Goal: Use online tool/utility: Utilize a website feature to perform a specific function

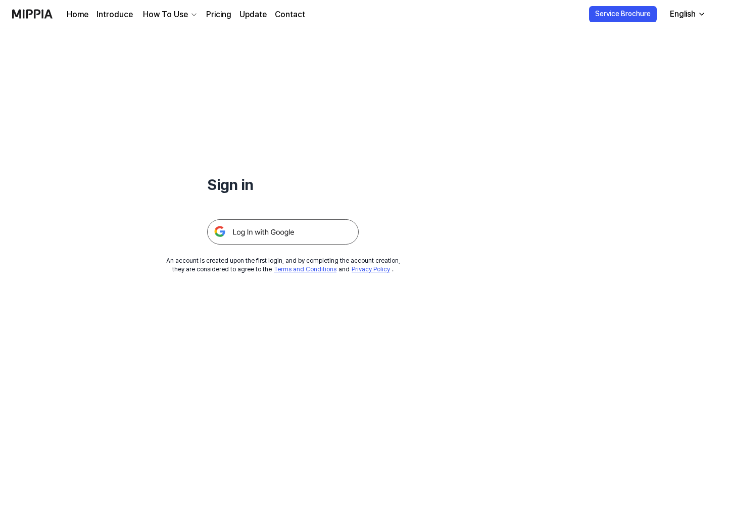
click at [312, 228] on img at bounding box center [282, 231] width 151 height 25
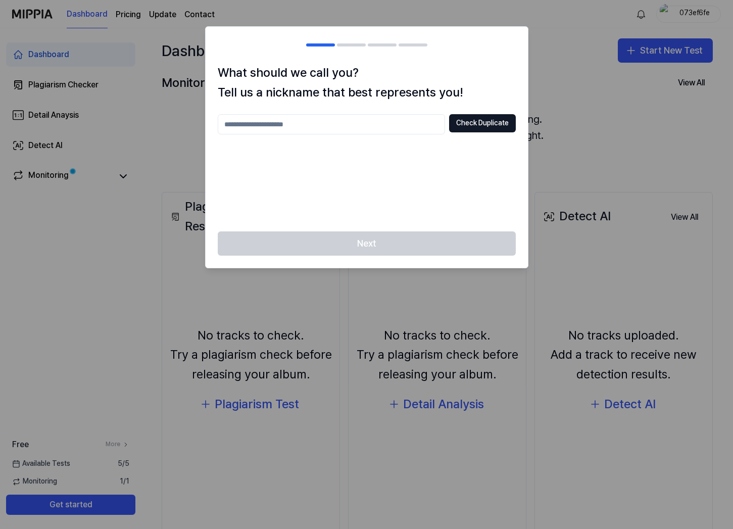
click at [286, 127] on input "text" at bounding box center [331, 124] width 227 height 20
type input "***"
click at [471, 120] on button "Check Duplicate" at bounding box center [482, 123] width 67 height 18
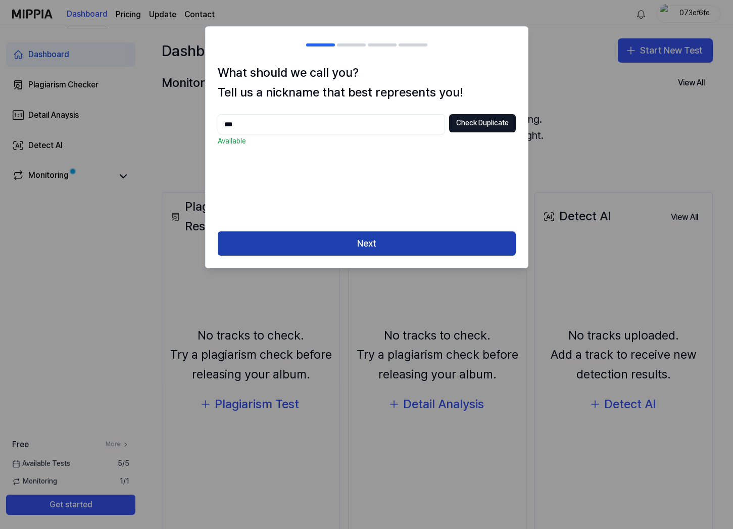
click at [312, 241] on button "Next" at bounding box center [367, 243] width 298 height 24
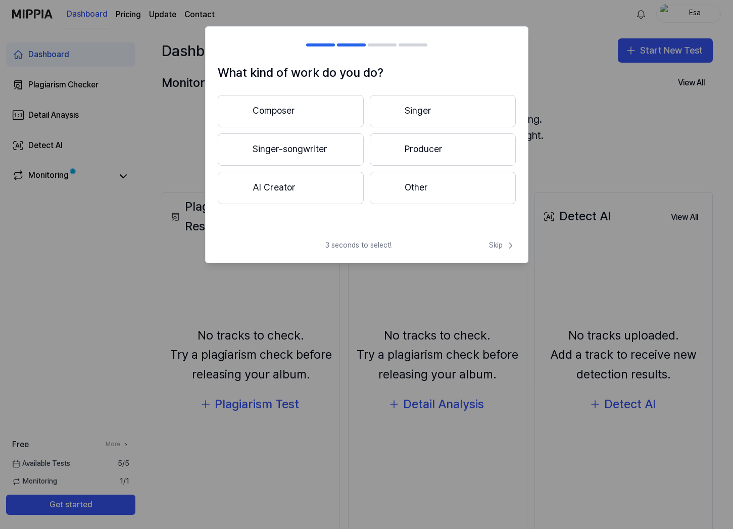
click at [318, 155] on button "Singer-songwriter" at bounding box center [291, 149] width 146 height 32
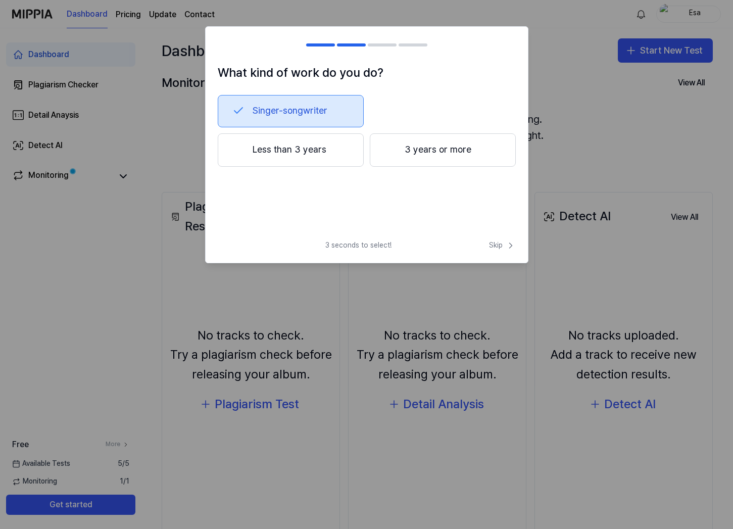
click at [442, 152] on button "3 years or more" at bounding box center [443, 149] width 146 height 33
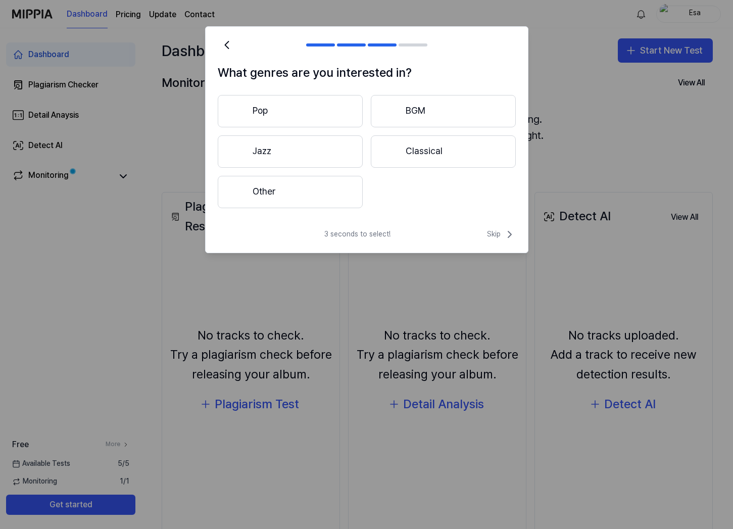
click at [281, 111] on button "Pop" at bounding box center [290, 111] width 145 height 32
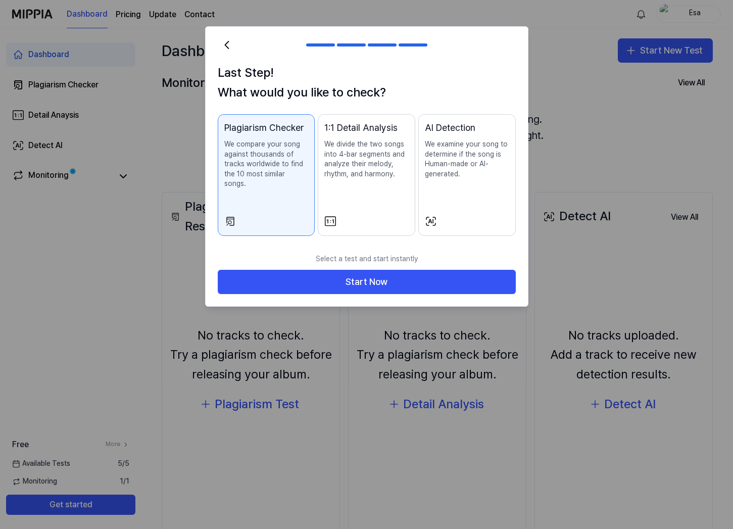
click at [347, 197] on div "1:1 Detail Analysis We divide the two songs into 4-bar segments and analyze the…" at bounding box center [366, 160] width 84 height 78
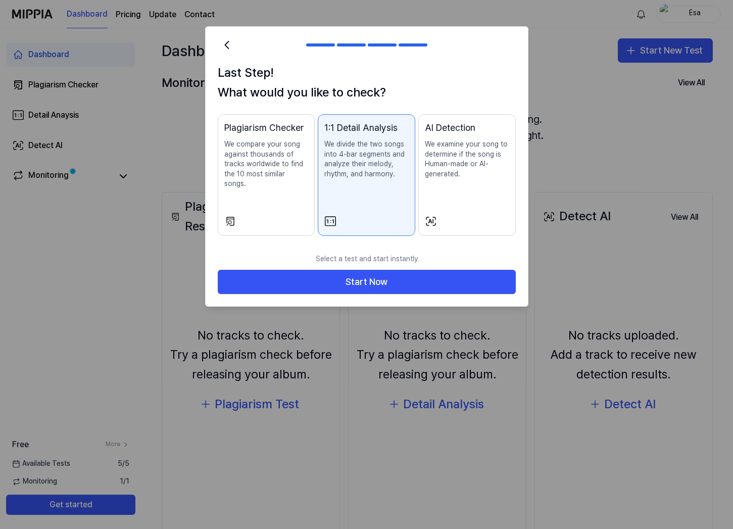
click at [270, 184] on div "Plagiarism Checker We compare your song against thousands of tracks worldwide t…" at bounding box center [266, 165] width 84 height 88
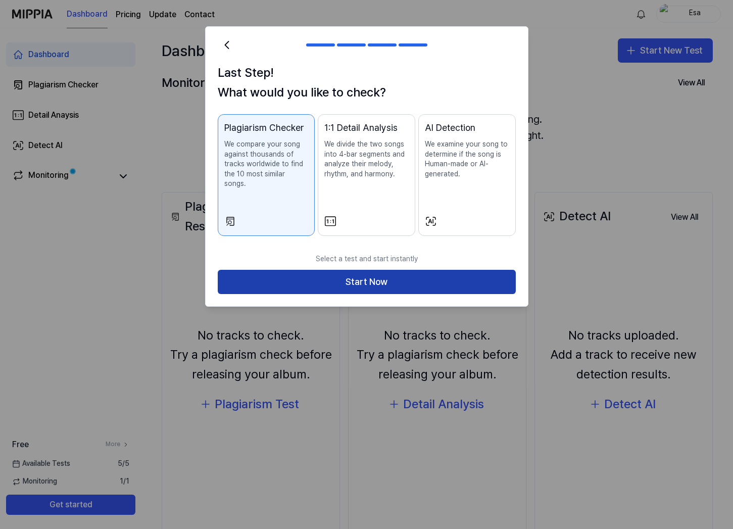
click at [350, 274] on button "Start Now" at bounding box center [367, 282] width 298 height 24
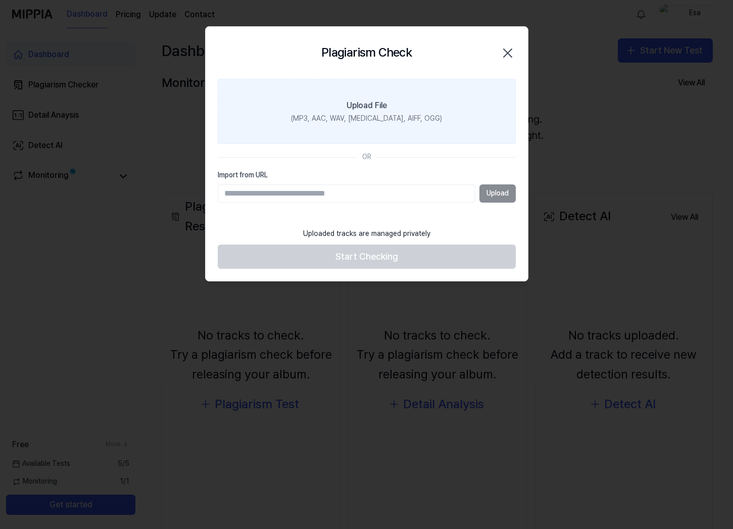
click at [400, 108] on label "Upload File (MP3, AAC, WAV, FLAC, AIFF, OGG)" at bounding box center [367, 112] width 298 height 66
click at [0, 0] on input "Upload File (MP3, AAC, WAV, FLAC, AIFF, OGG)" at bounding box center [0, 0] width 0 height 0
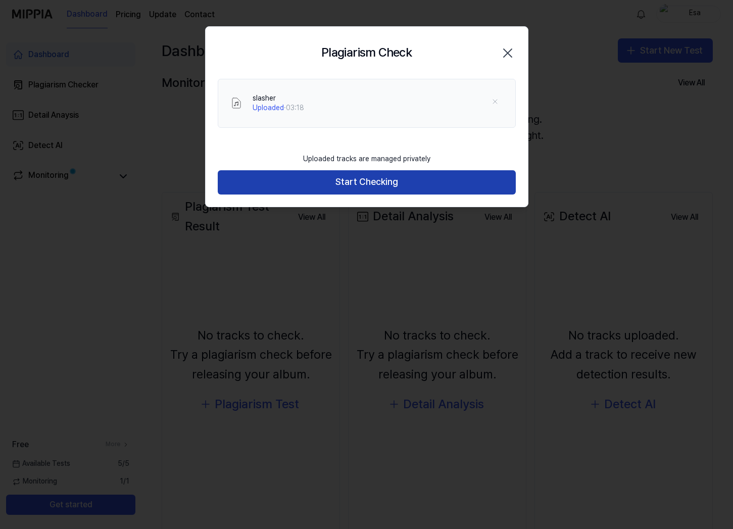
click at [352, 180] on button "Start Checking" at bounding box center [367, 182] width 298 height 24
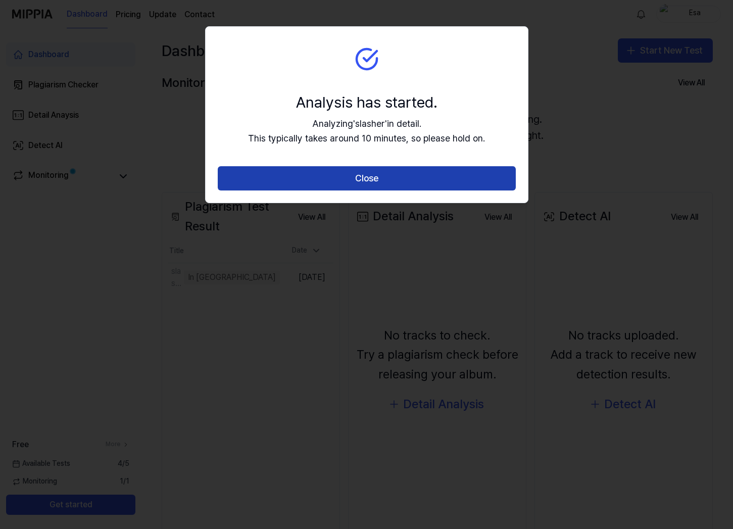
click at [373, 182] on button "Close" at bounding box center [367, 178] width 298 height 24
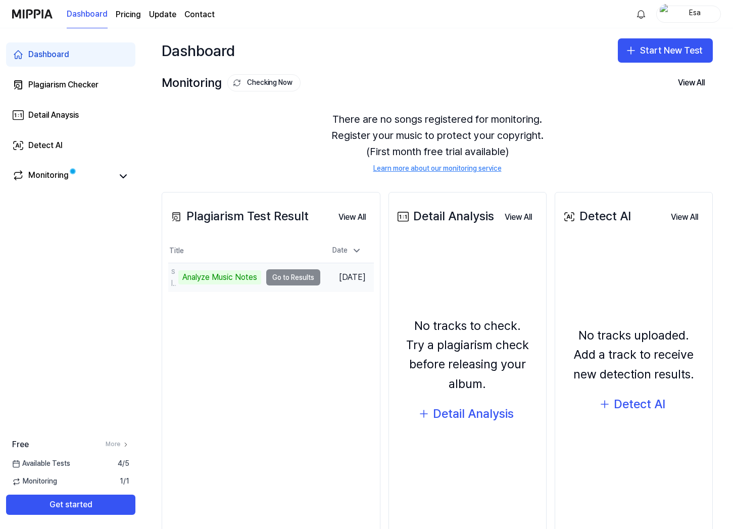
click at [283, 277] on td "slasher Analyze Music Notes Go to Results" at bounding box center [244, 277] width 152 height 28
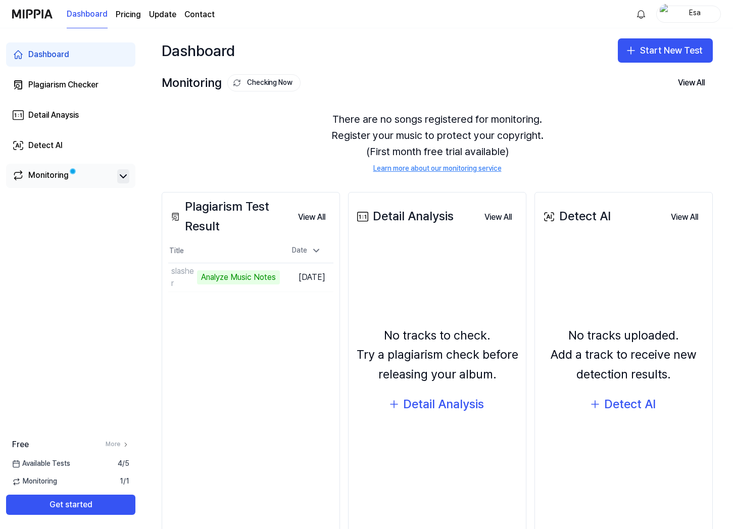
drag, startPoint x: 125, startPoint y: 170, endPoint x: 117, endPoint y: 180, distance: 13.3
click at [124, 170] on button at bounding box center [123, 176] width 12 height 14
click at [59, 180] on div "Monitoring" at bounding box center [48, 176] width 40 height 14
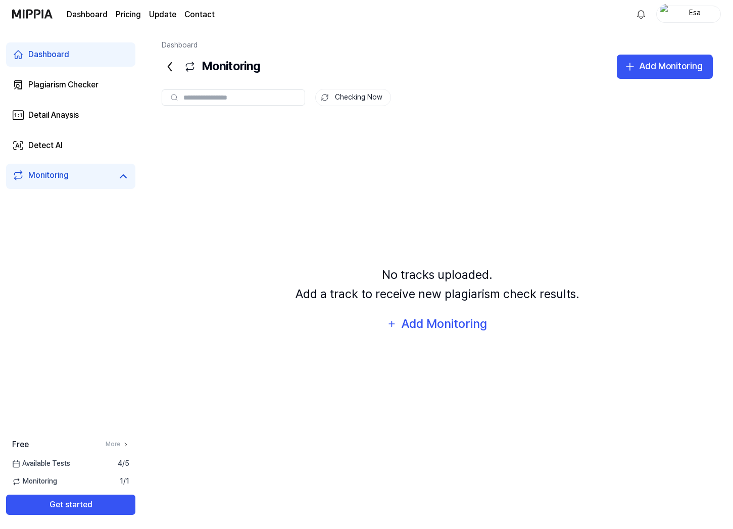
click at [67, 178] on div "Monitoring" at bounding box center [48, 176] width 40 height 14
click at [57, 53] on div "Dashboard" at bounding box center [48, 54] width 41 height 12
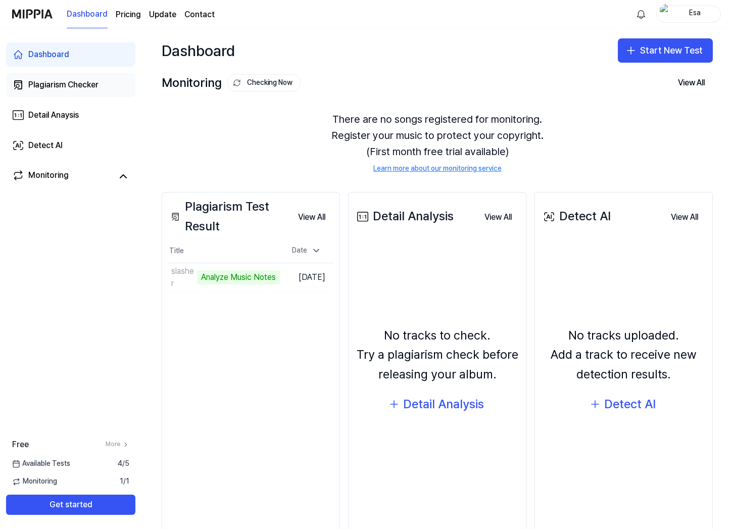
click at [61, 84] on div "Plagiarism Checker" at bounding box center [63, 85] width 70 height 12
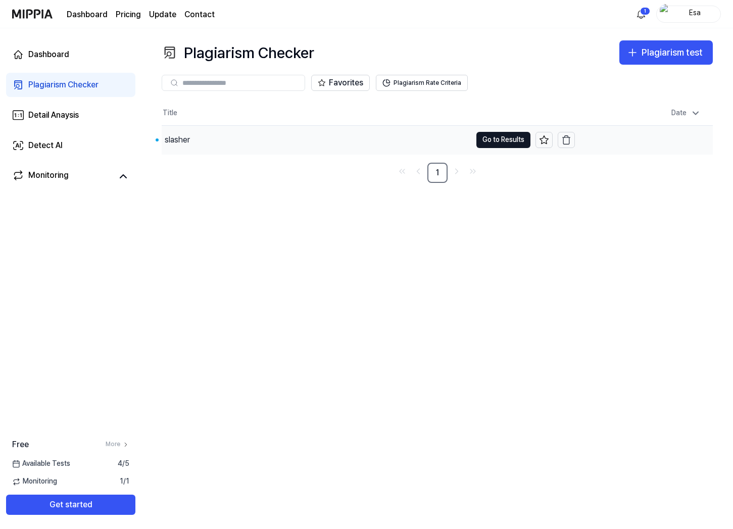
click at [196, 141] on div "slasher" at bounding box center [316, 140] width 309 height 28
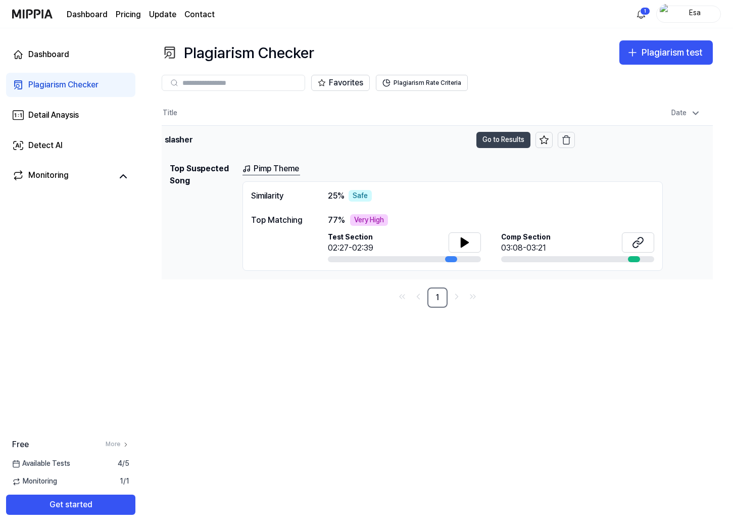
click at [501, 138] on button "Go to Results" at bounding box center [503, 140] width 54 height 16
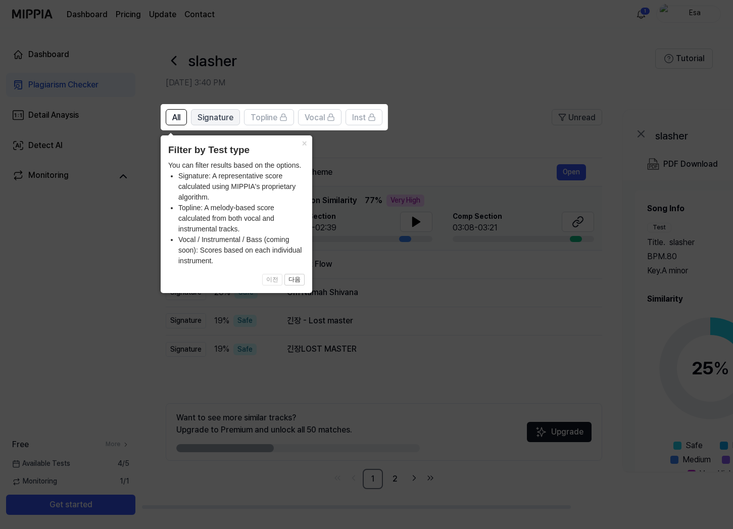
click at [208, 118] on span "Signature" at bounding box center [215, 118] width 36 height 12
click at [298, 140] on button "×" at bounding box center [304, 142] width 16 height 14
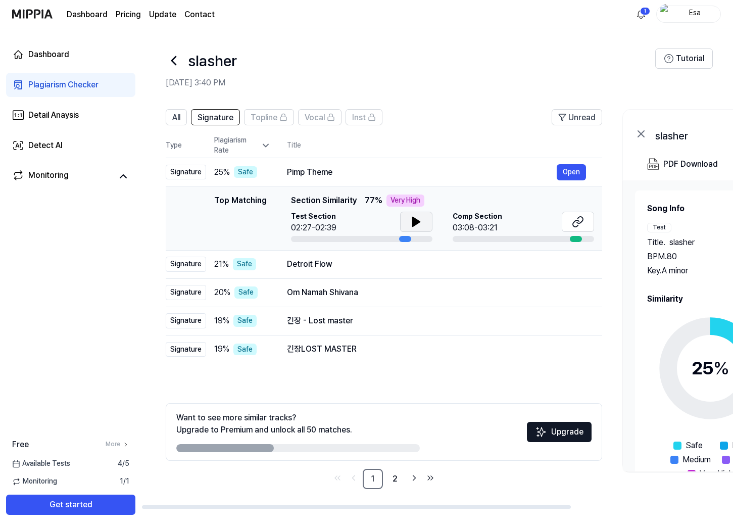
click at [408, 221] on button at bounding box center [416, 222] width 32 height 20
click at [414, 220] on icon at bounding box center [414, 222] width 2 height 8
click at [576, 224] on icon at bounding box center [578, 222] width 12 height 12
click at [568, 265] on button "Open" at bounding box center [570, 264] width 29 height 16
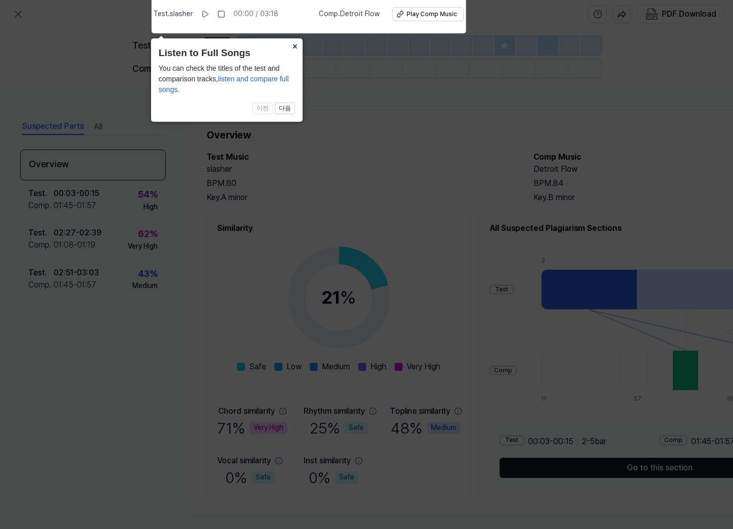
click at [297, 44] on button "×" at bounding box center [294, 45] width 16 height 14
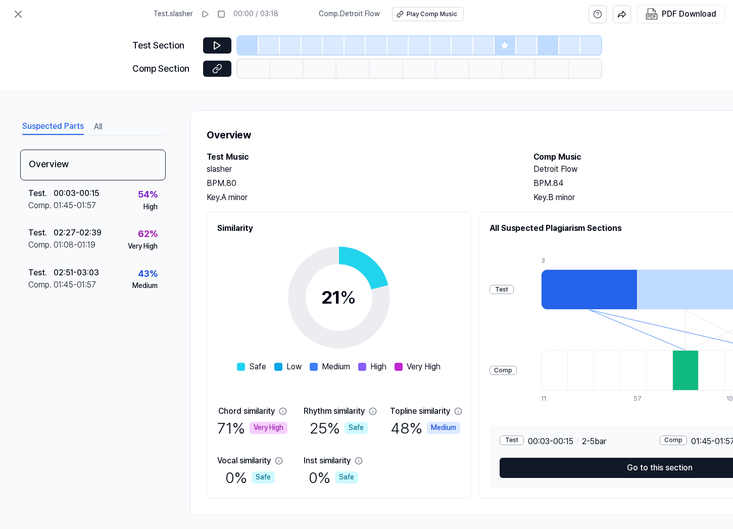
scroll to position [11, 0]
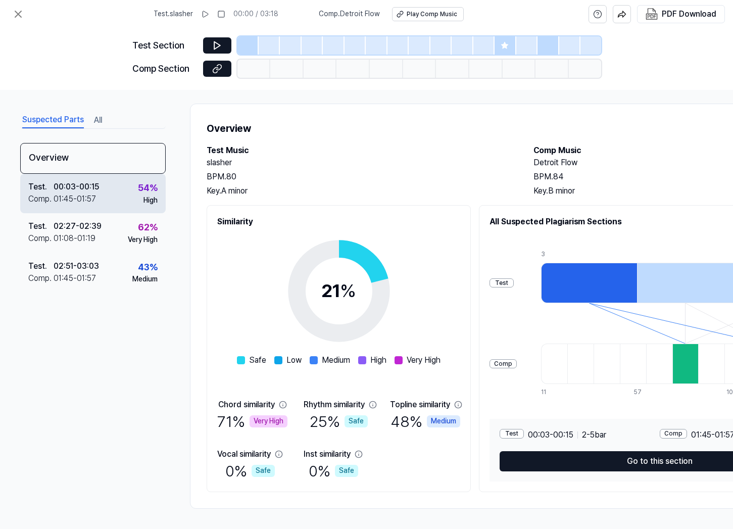
click at [79, 191] on div "00:03 - 00:15" at bounding box center [76, 187] width 45 height 12
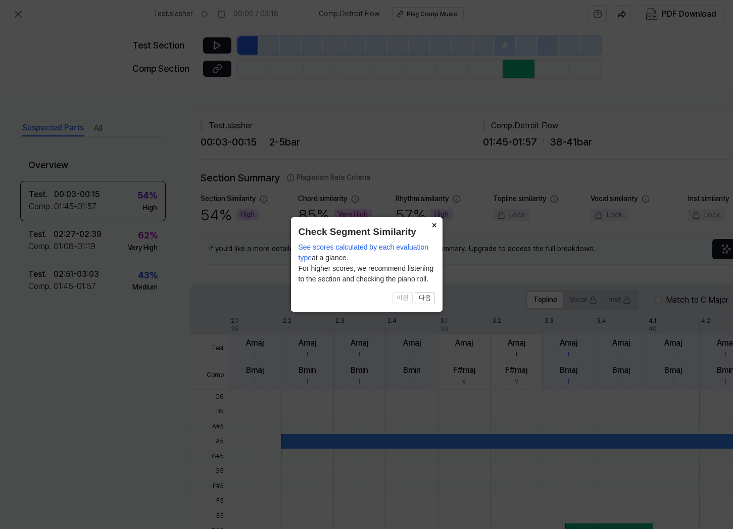
click at [434, 226] on button "×" at bounding box center [434, 224] width 16 height 14
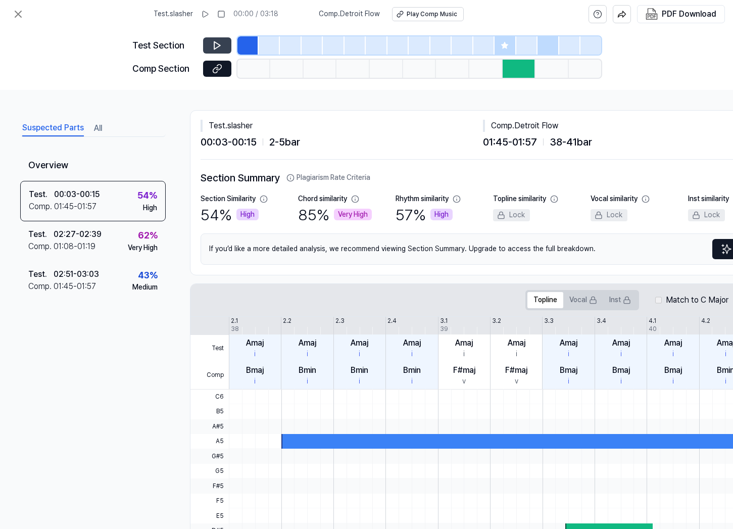
click at [214, 48] on icon at bounding box center [217, 46] width 6 height 8
click at [215, 47] on icon at bounding box center [216, 45] width 2 height 7
click at [219, 69] on icon at bounding box center [218, 67] width 5 height 6
click at [89, 241] on div "01:08 - 01:19" at bounding box center [75, 246] width 42 height 12
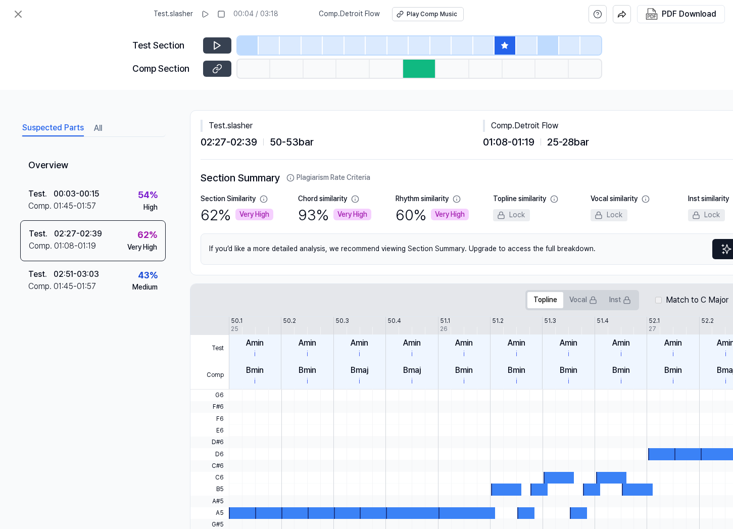
click at [217, 64] on icon at bounding box center [217, 69] width 10 height 10
click at [17, 20] on button at bounding box center [18, 14] width 20 height 20
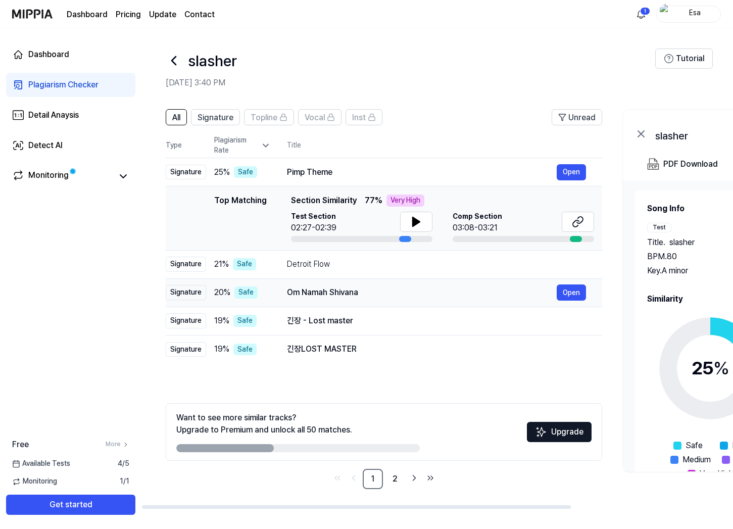
click at [347, 294] on div "Om Namah Shivana" at bounding box center [422, 292] width 270 height 12
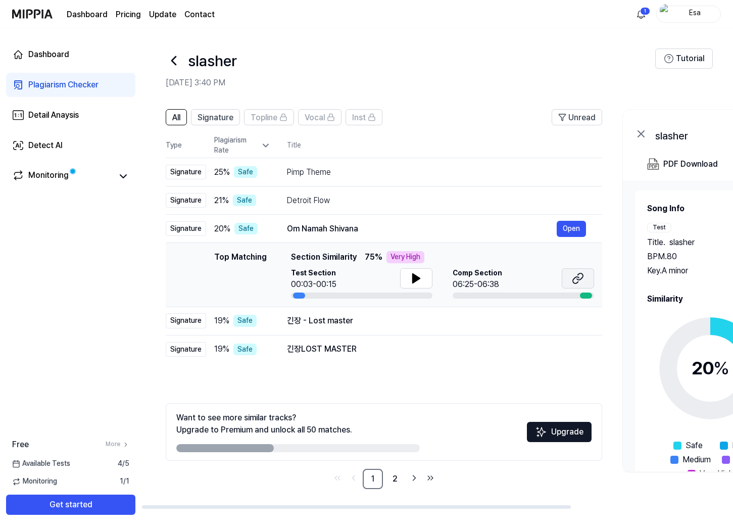
click at [579, 279] on icon at bounding box center [580, 276] width 6 height 7
